Goal: Task Accomplishment & Management: Use online tool/utility

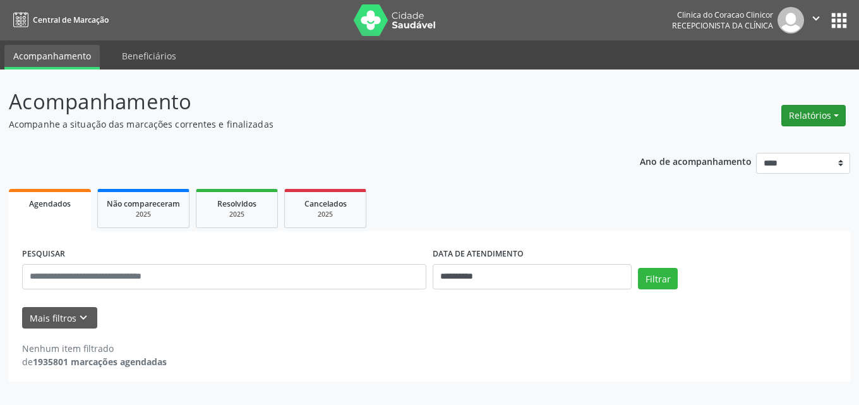
click at [804, 120] on button "Relatórios" at bounding box center [813, 115] width 64 height 21
click at [756, 143] on link "Agendamentos" at bounding box center [779, 143] width 136 height 18
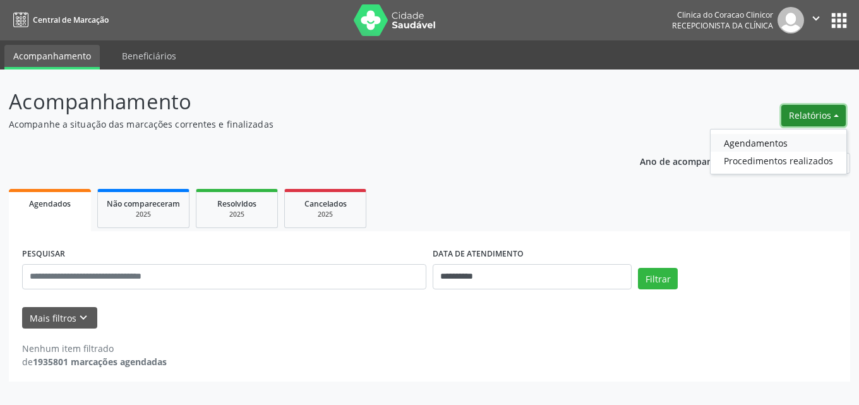
select select "*"
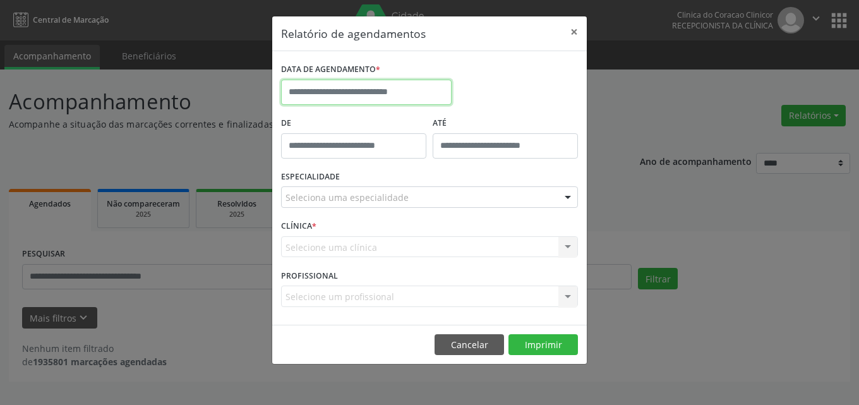
click at [332, 90] on input "text" at bounding box center [366, 92] width 171 height 25
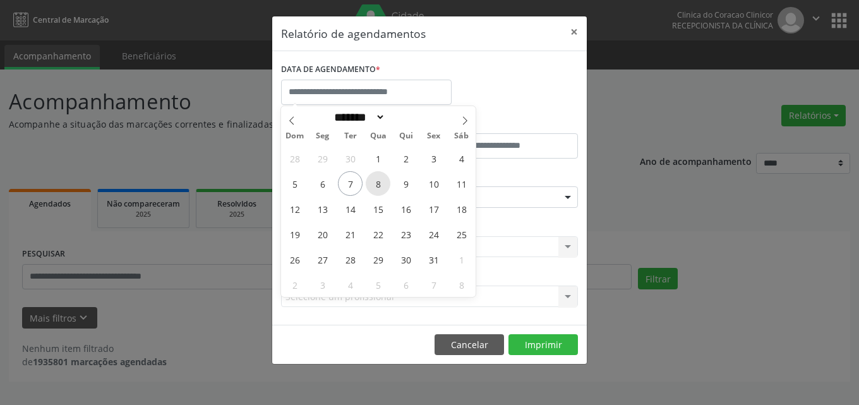
click at [379, 186] on span "8" at bounding box center [378, 183] width 25 height 25
type input "**********"
click at [376, 183] on span "8" at bounding box center [378, 183] width 25 height 25
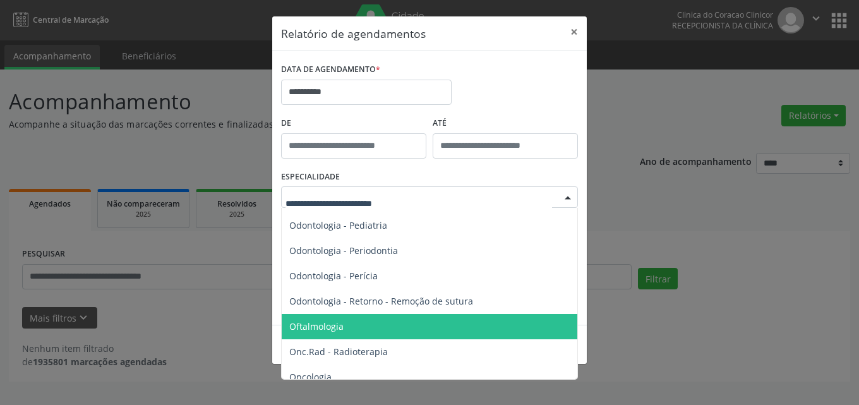
scroll to position [1642, 0]
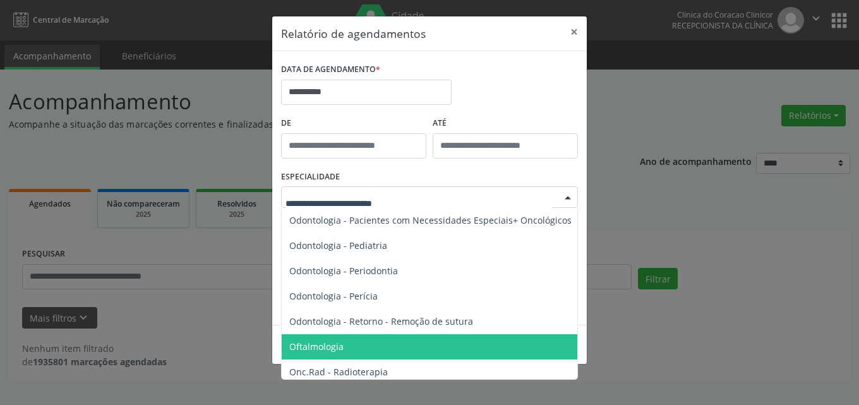
click at [324, 345] on span "Oftalmologia" at bounding box center [316, 346] width 54 height 12
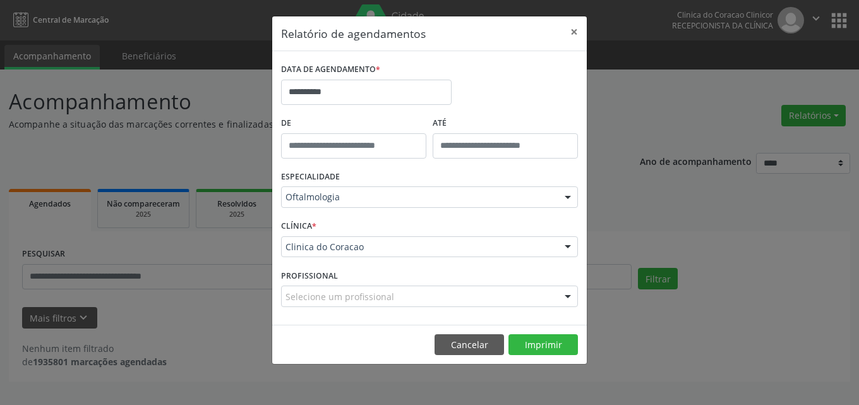
click at [356, 307] on div "PROFISSIONAL Selecione um profissional Nenhum resultado encontrado para: " " Nã…" at bounding box center [429, 290] width 303 height 49
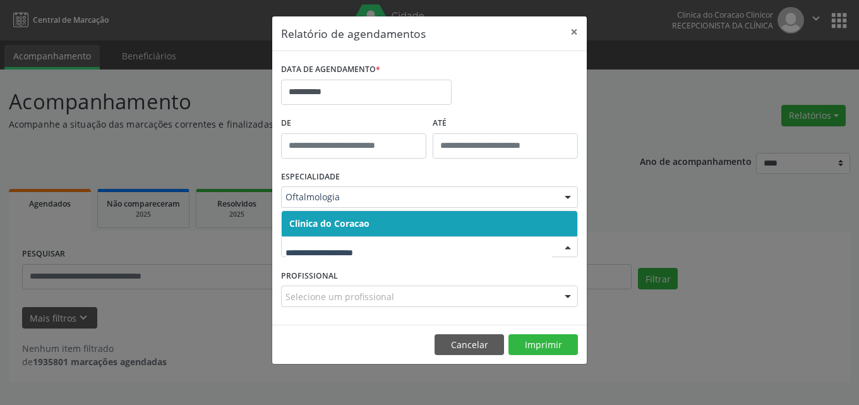
click at [372, 229] on span "Clinica do Coracao" at bounding box center [430, 223] width 296 height 25
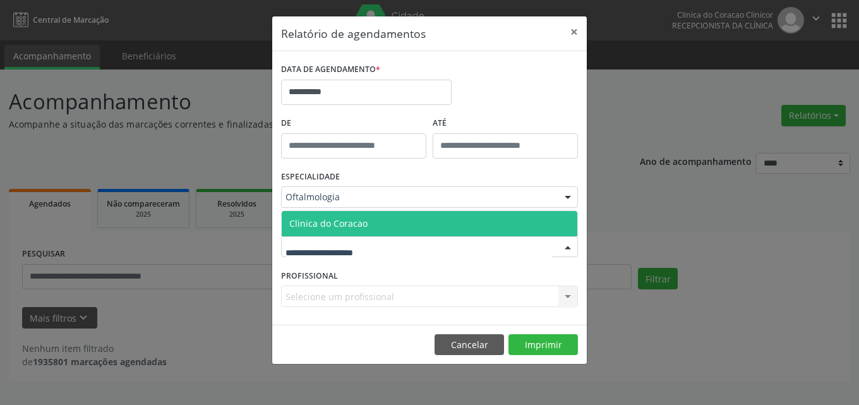
click at [375, 219] on span "Clinica do Coracao" at bounding box center [430, 223] width 296 height 25
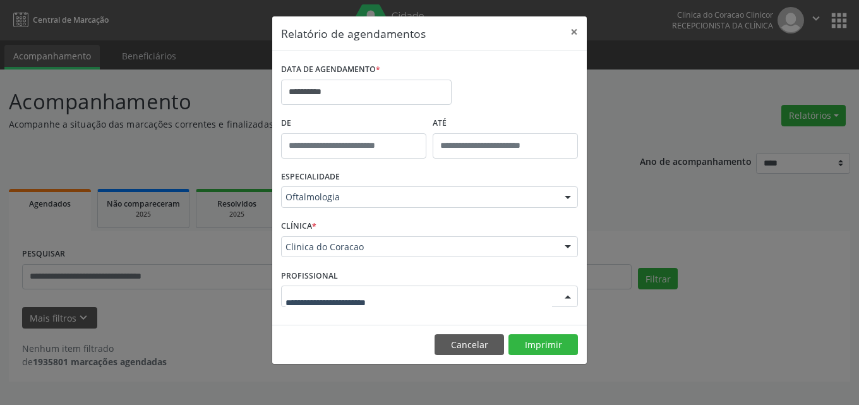
click at [552, 299] on div at bounding box center [429, 296] width 297 height 21
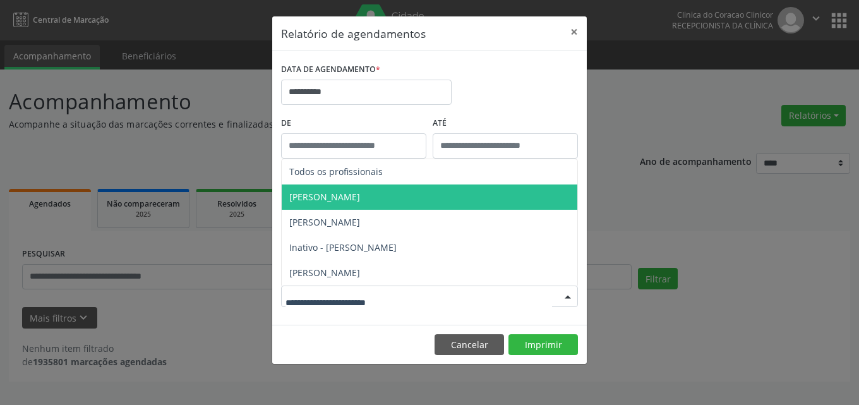
click at [342, 198] on span "[PERSON_NAME]" at bounding box center [324, 197] width 71 height 12
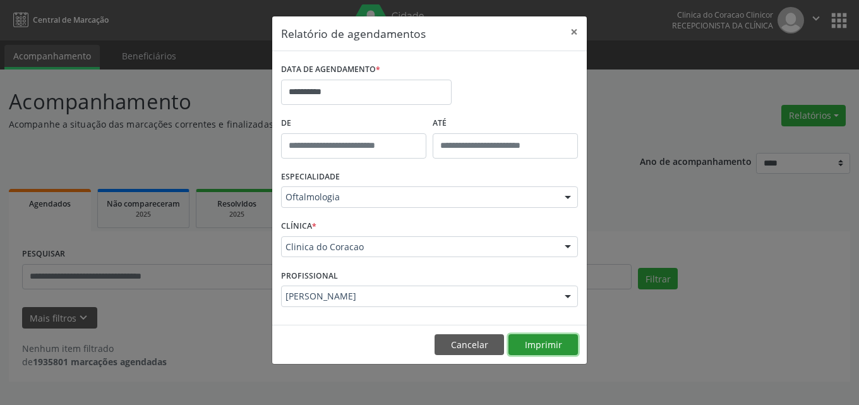
click at [544, 343] on button "Imprimir" at bounding box center [542, 344] width 69 height 21
click at [574, 29] on button "×" at bounding box center [574, 31] width 25 height 31
